Goal: Transaction & Acquisition: Download file/media

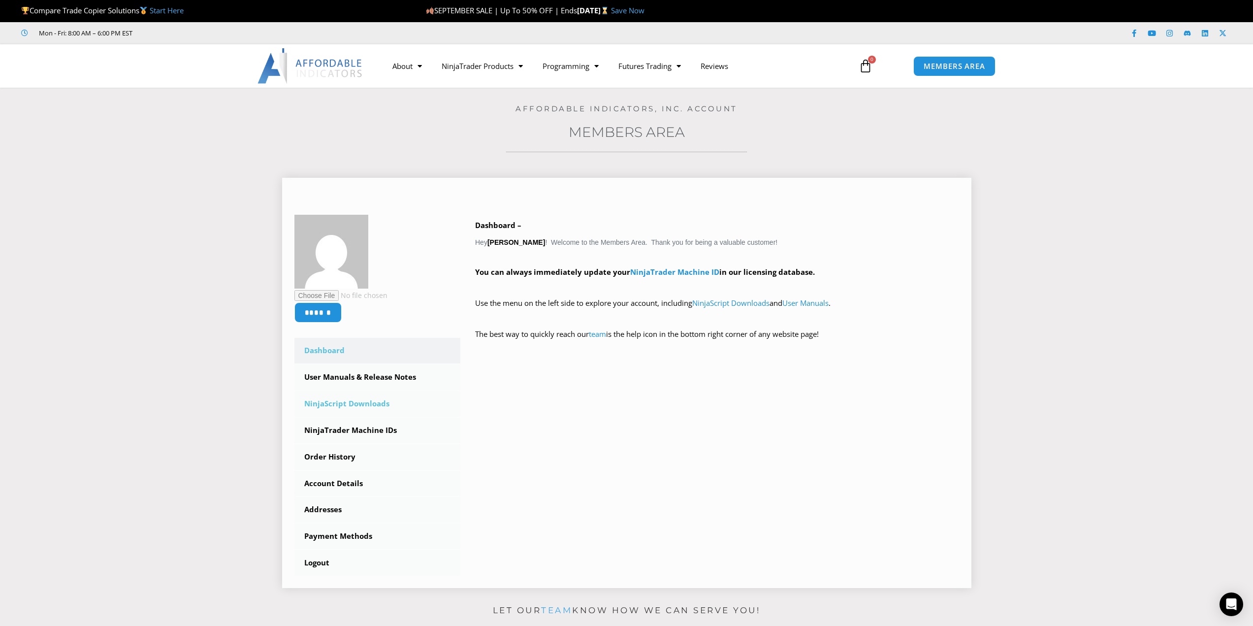
click at [365, 403] on link "NinjaScript Downloads" at bounding box center [378, 404] width 166 height 26
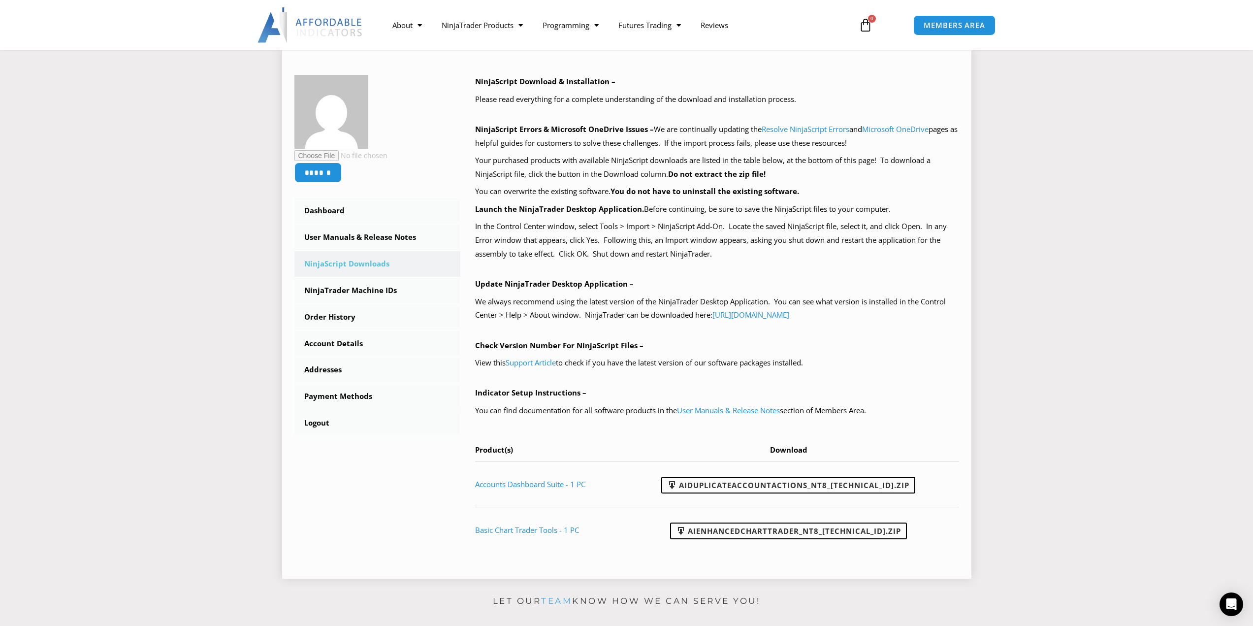
scroll to position [148, 0]
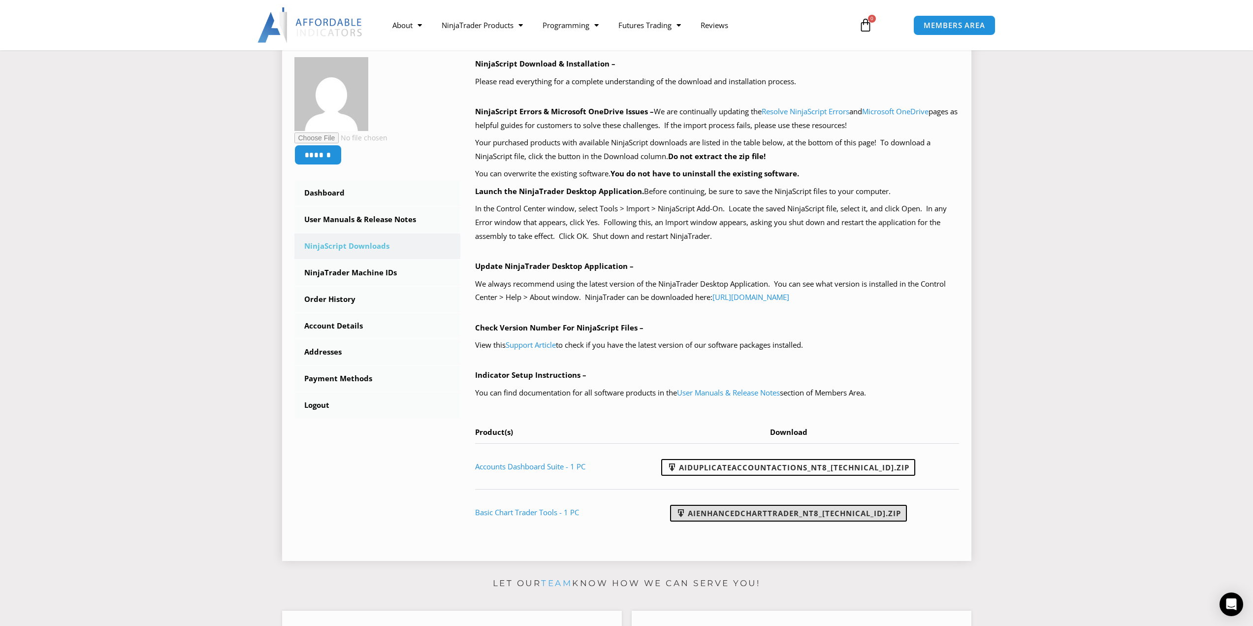
click at [722, 512] on link "AIEnhancedChartTrader_NT8_[TECHNICAL_ID].zip" at bounding box center [788, 513] width 237 height 17
click at [1094, 378] on section "****** Dashboard Subscriptions User Manuals & Release Notes NinjaScript Downloa…" at bounding box center [627, 291] width 1204 height 553
